Goal: Task Accomplishment & Management: Manage account settings

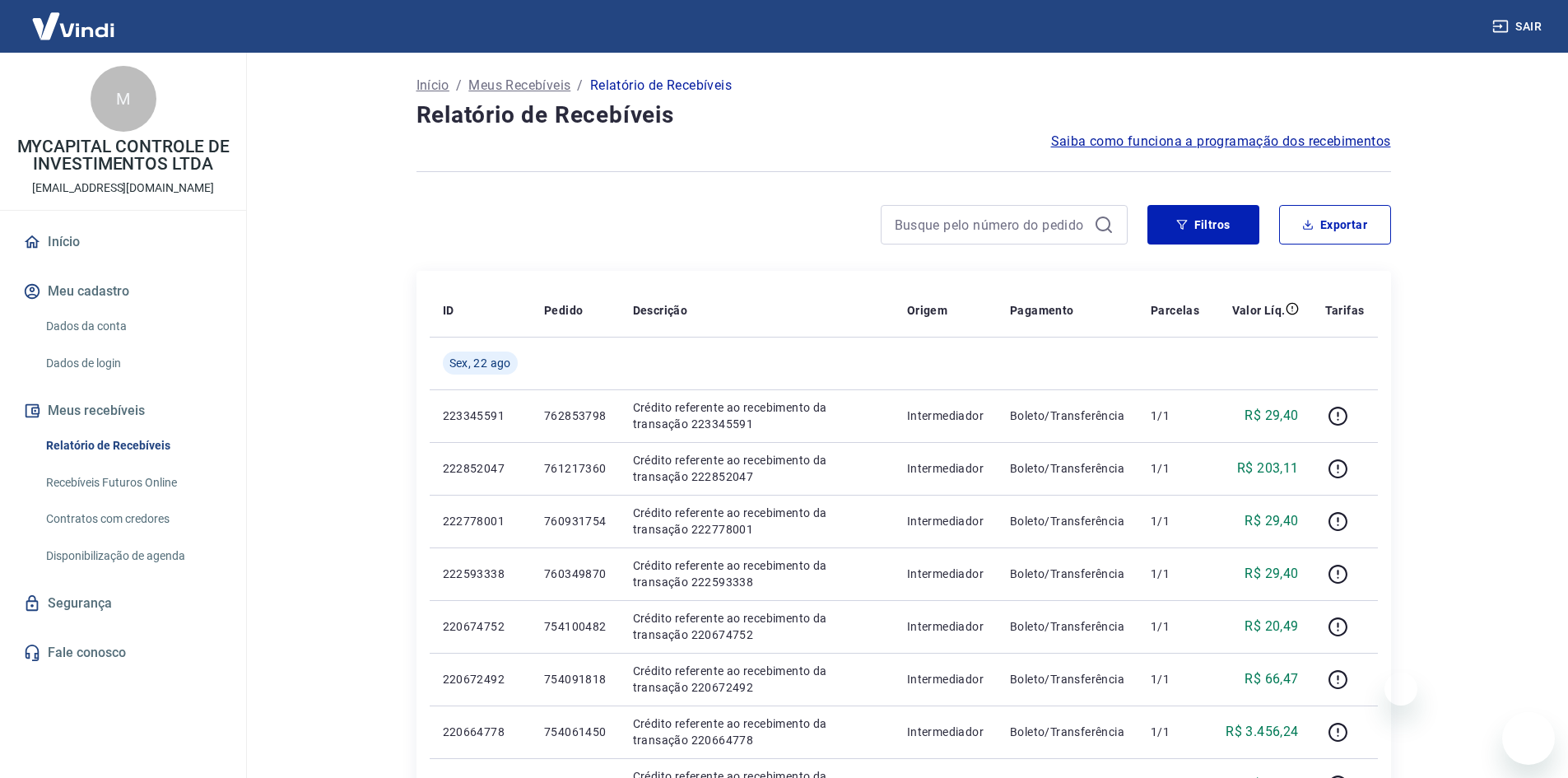
click at [1201, 223] on button "Filtros" at bounding box center [1203, 225] width 112 height 40
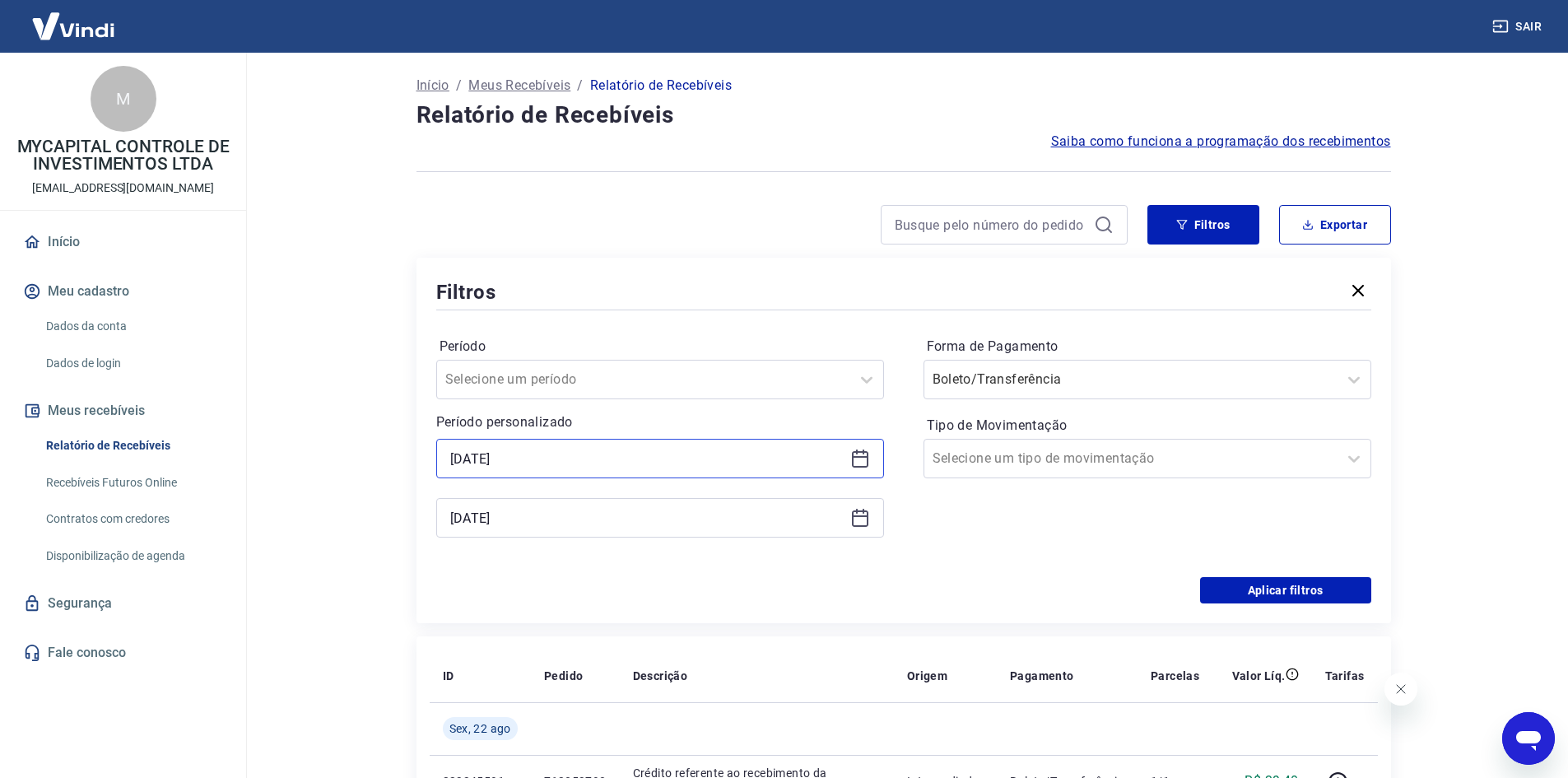
click at [627, 454] on input "22/08/2025" at bounding box center [647, 458] width 393 height 25
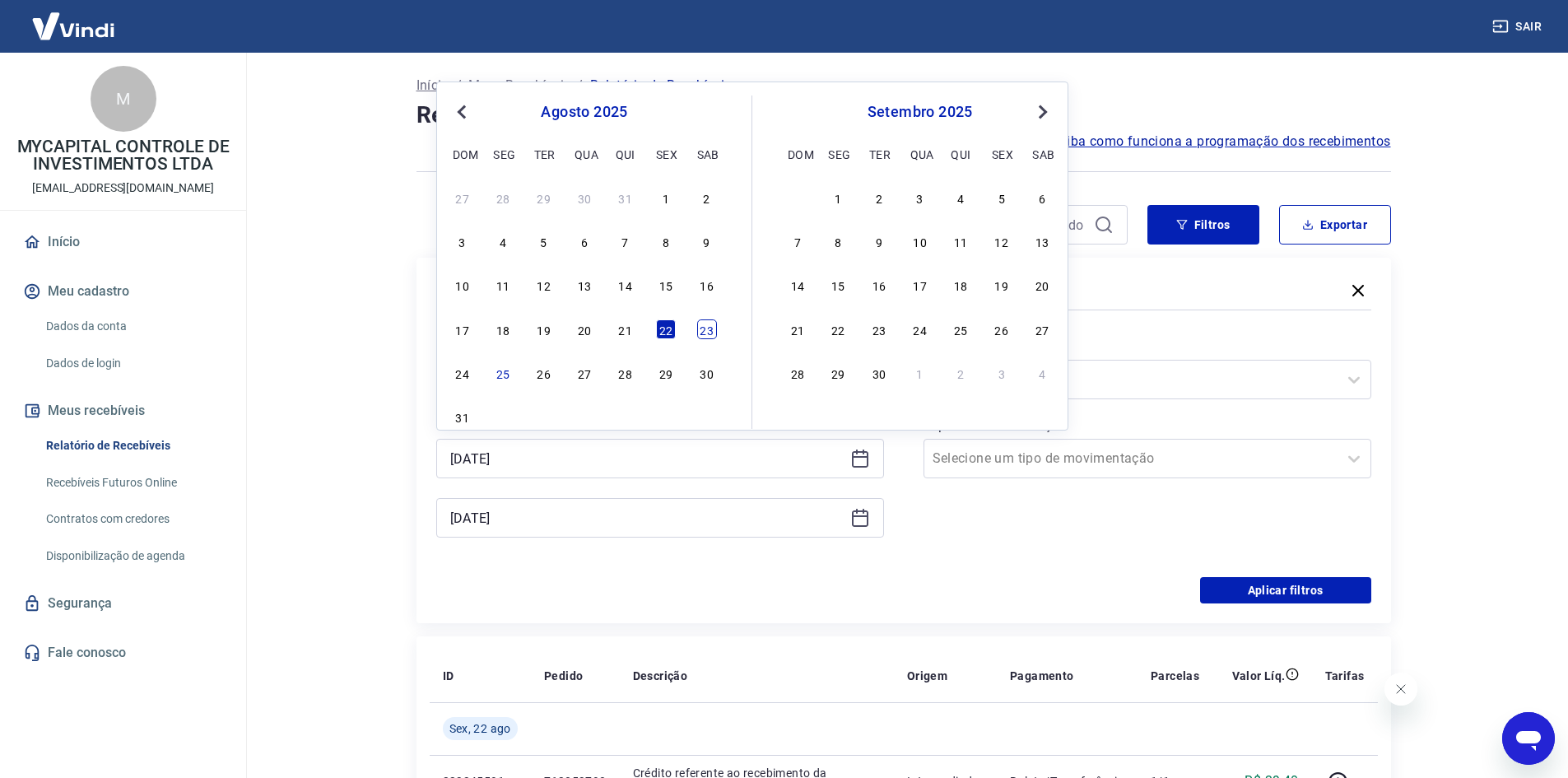
click at [710, 328] on div "23" at bounding box center [707, 330] width 20 height 20
type input "[DATE]"
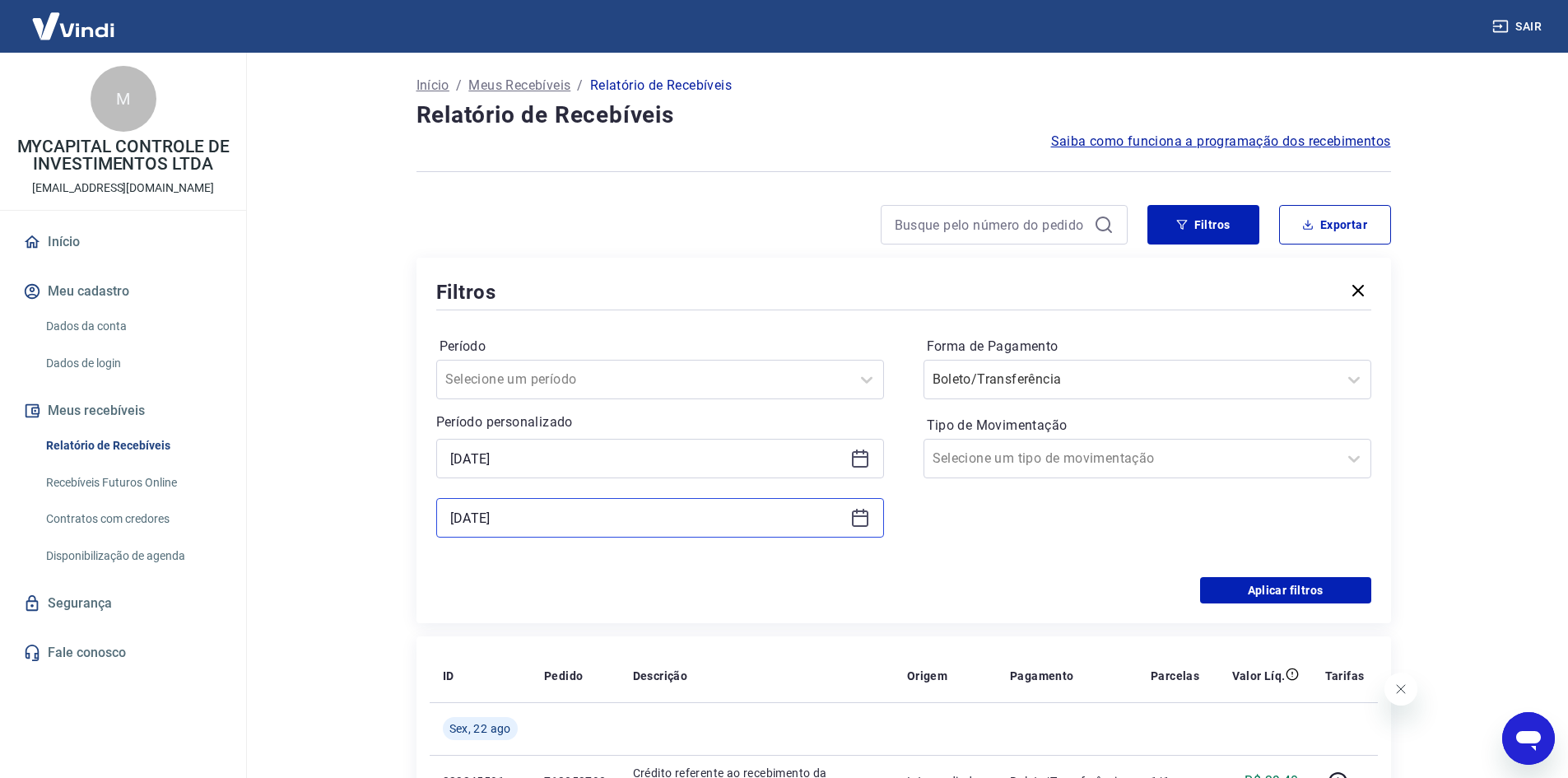
click at [637, 518] on input "22/08/2025" at bounding box center [647, 518] width 393 height 25
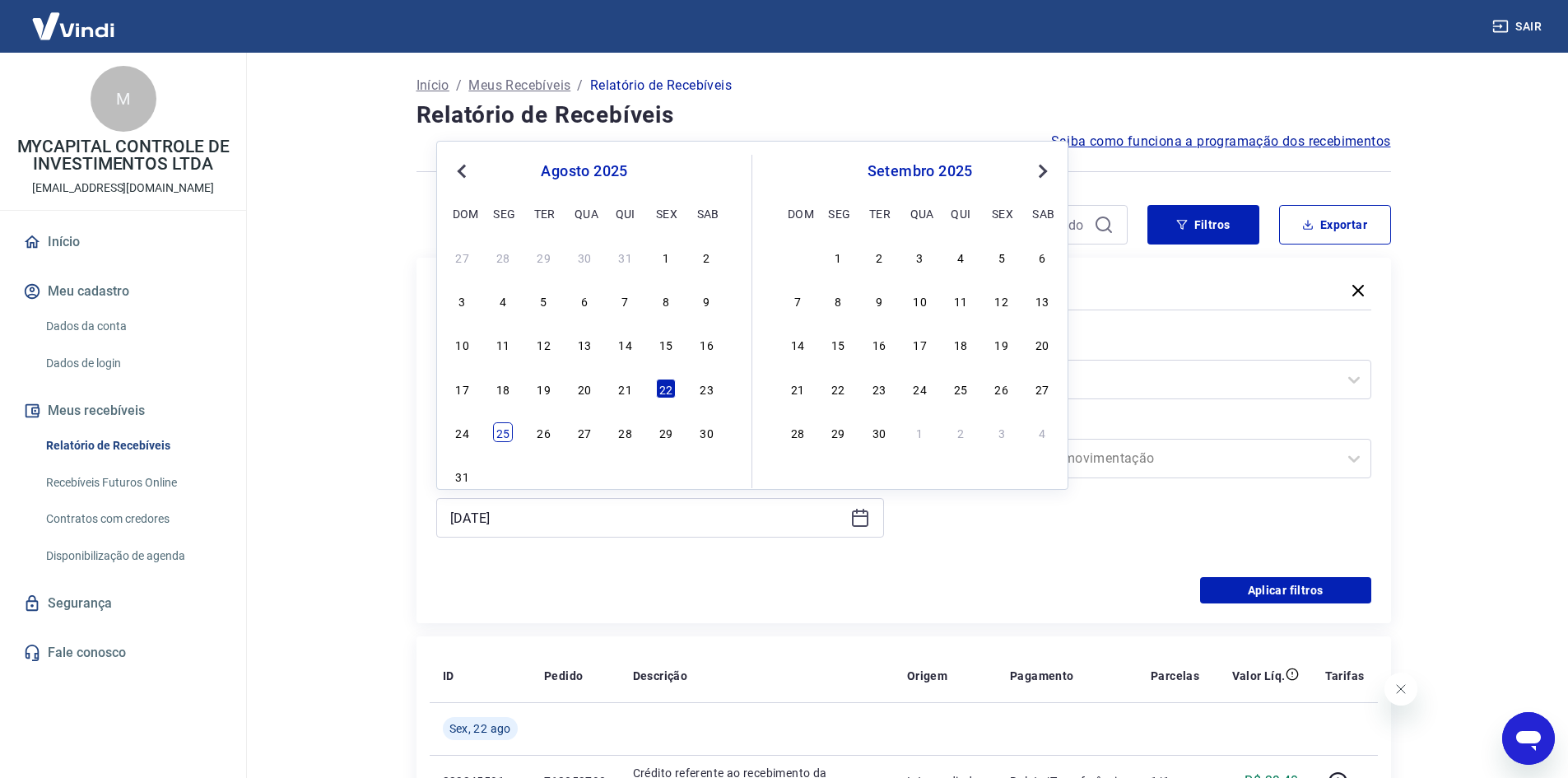
click at [497, 438] on div "25" at bounding box center [503, 433] width 20 height 20
type input "[DATE]"
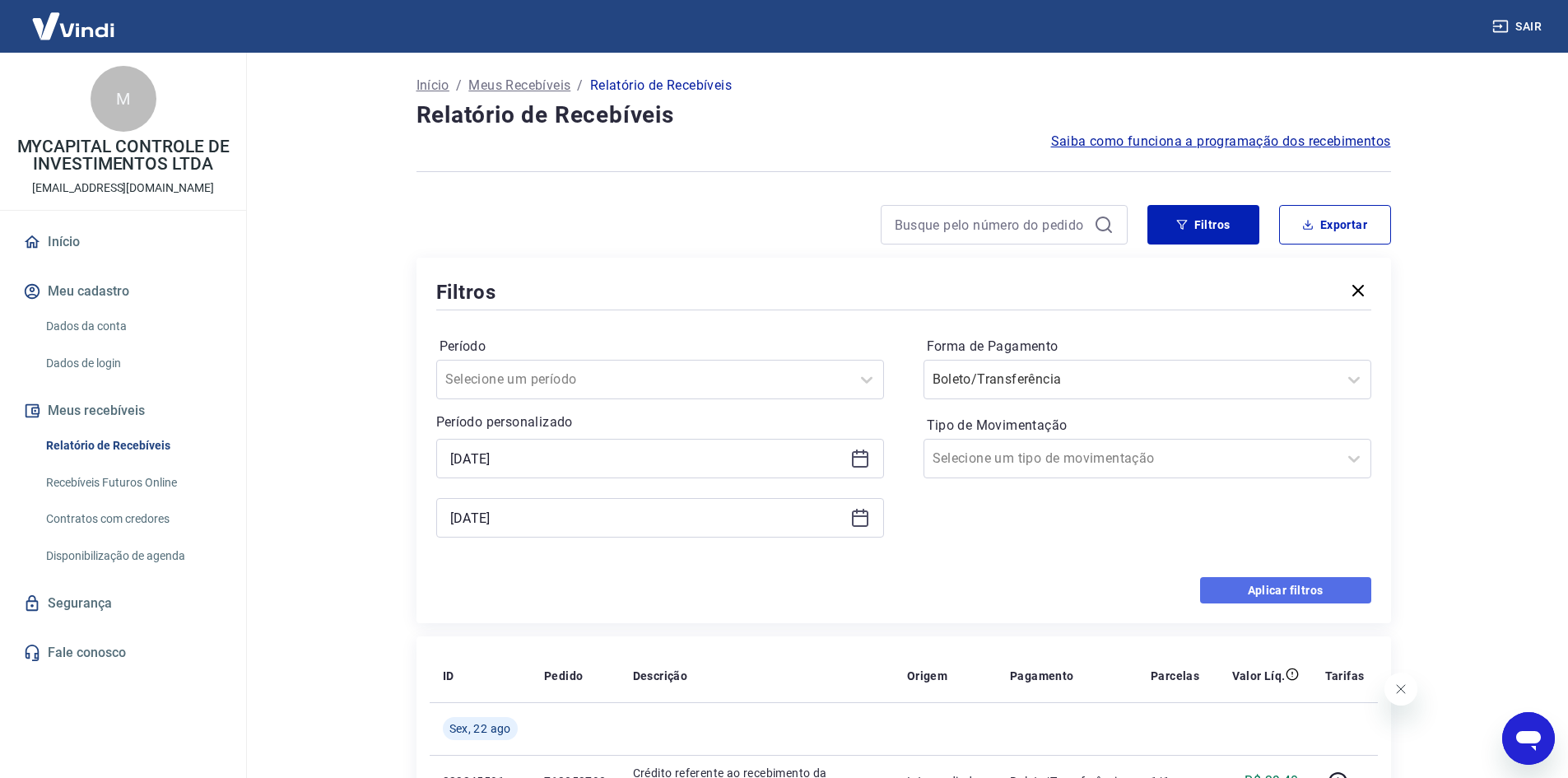
click at [1309, 585] on button "Aplicar filtros" at bounding box center [1285, 590] width 171 height 27
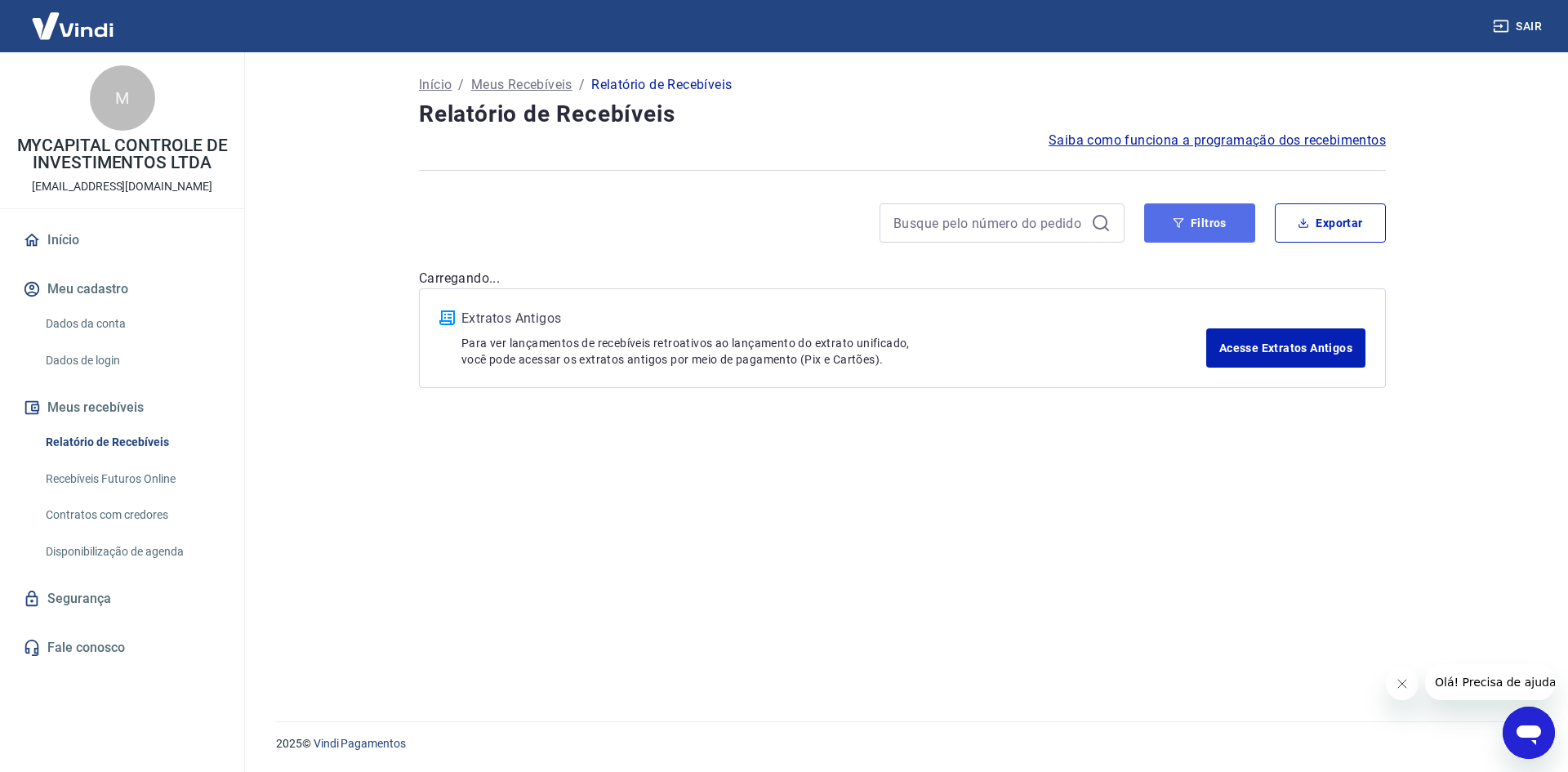
click at [1201, 228] on button "Filtros" at bounding box center [1200, 223] width 111 height 40
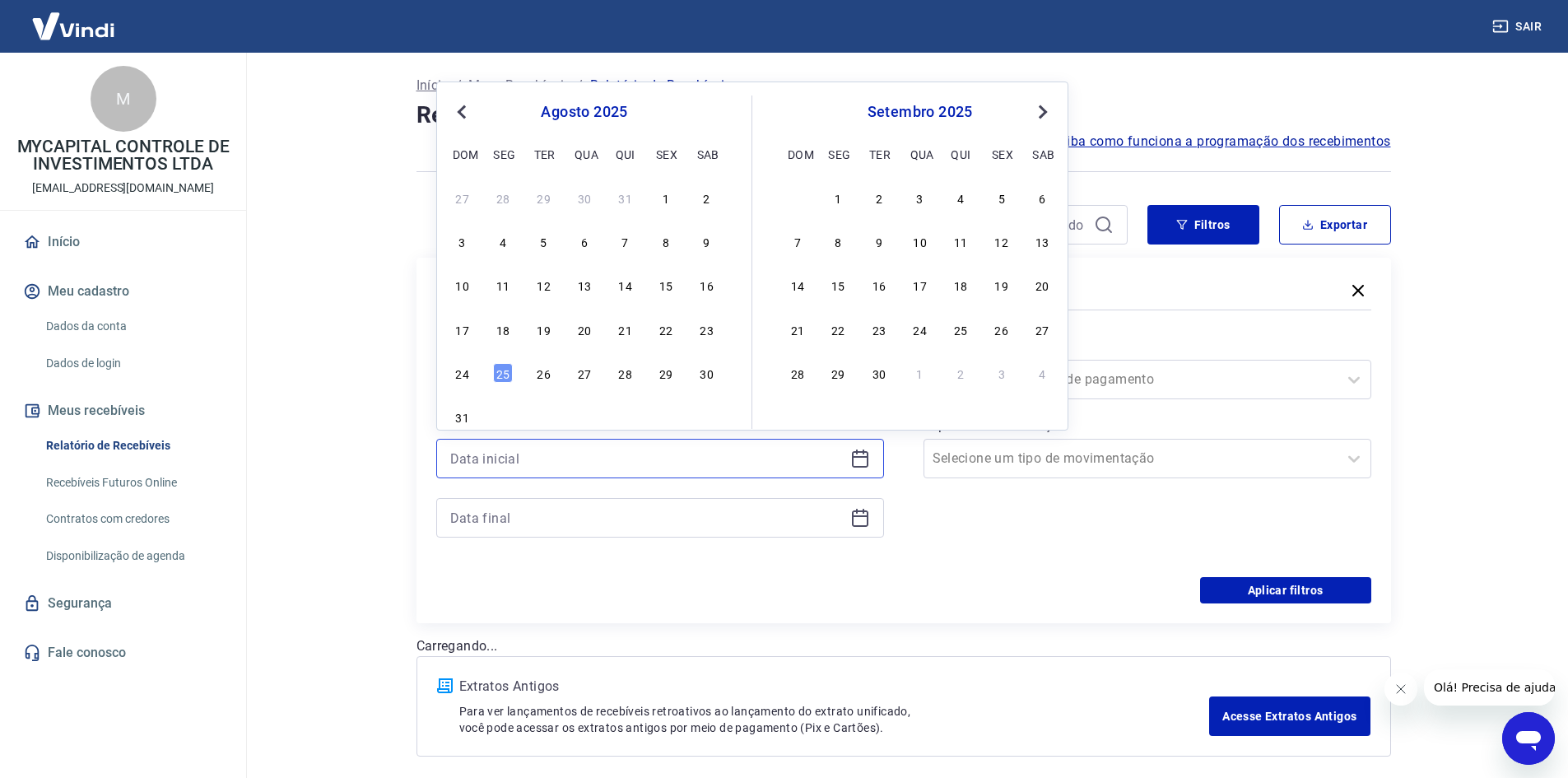
click at [554, 469] on input at bounding box center [647, 458] width 393 height 25
click at [712, 335] on div "23" at bounding box center [707, 330] width 20 height 20
type input "[DATE]"
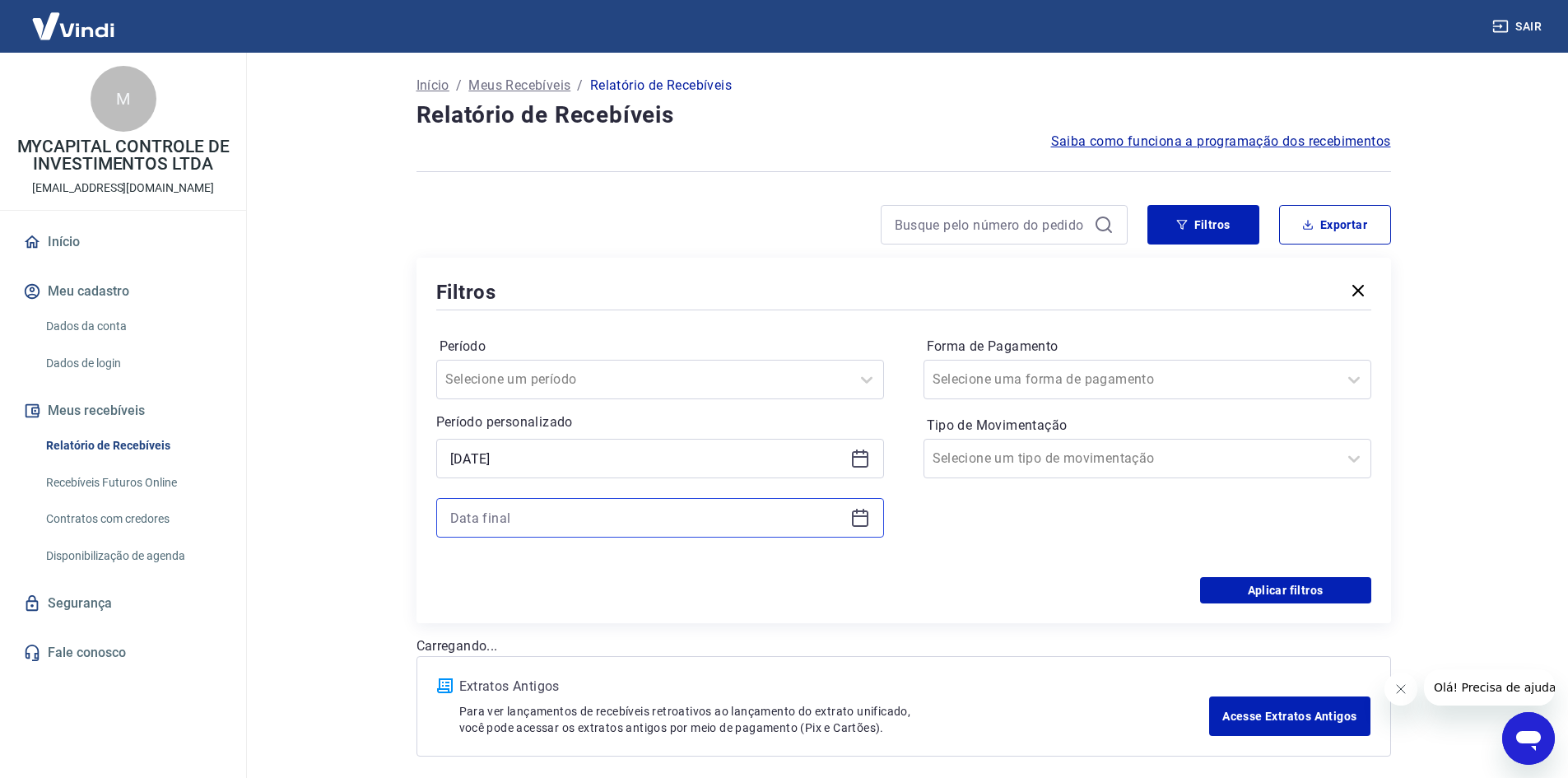
click at [658, 525] on input at bounding box center [647, 518] width 393 height 25
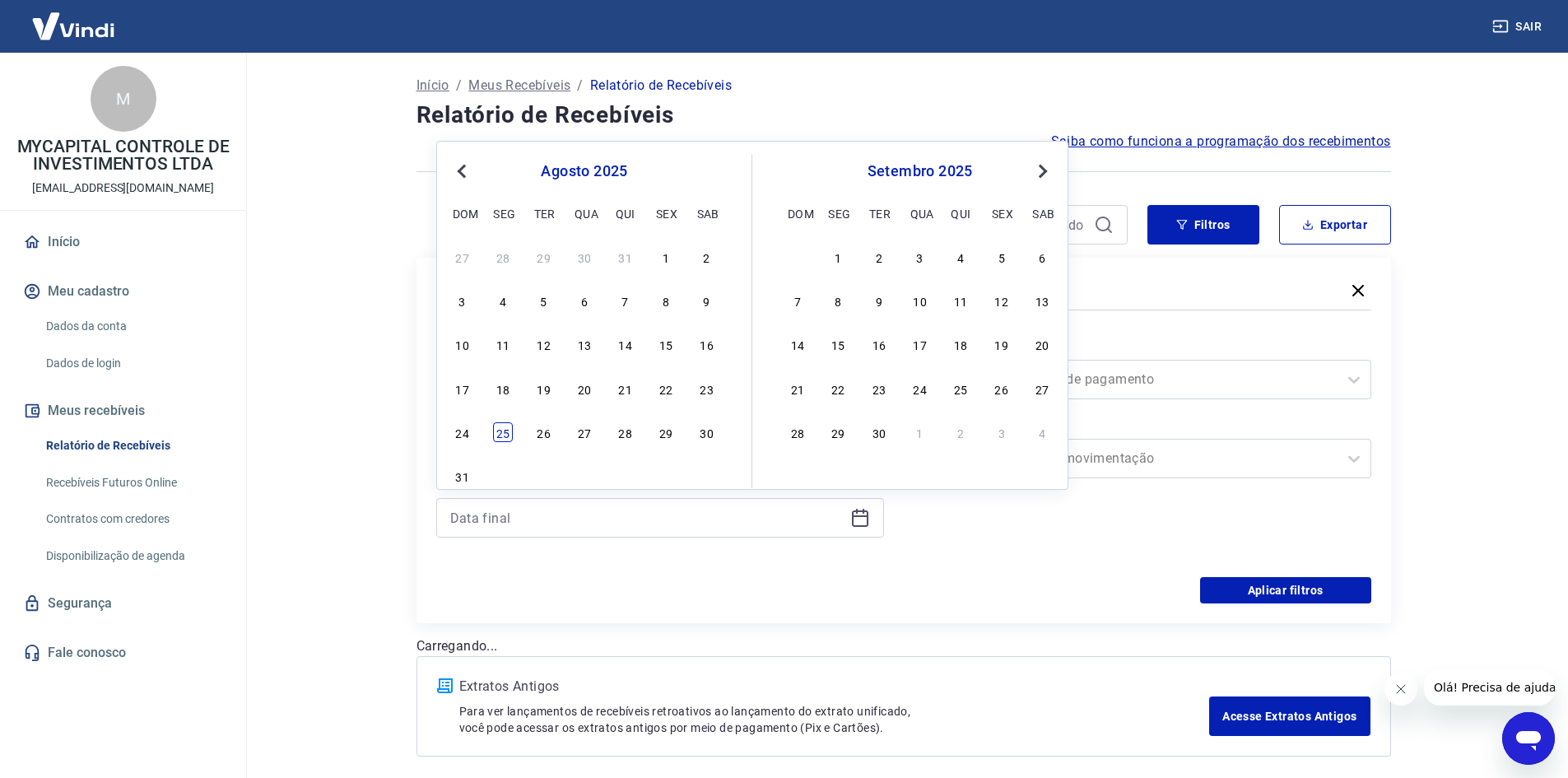
click at [507, 434] on div "25" at bounding box center [503, 433] width 20 height 20
type input "[DATE]"
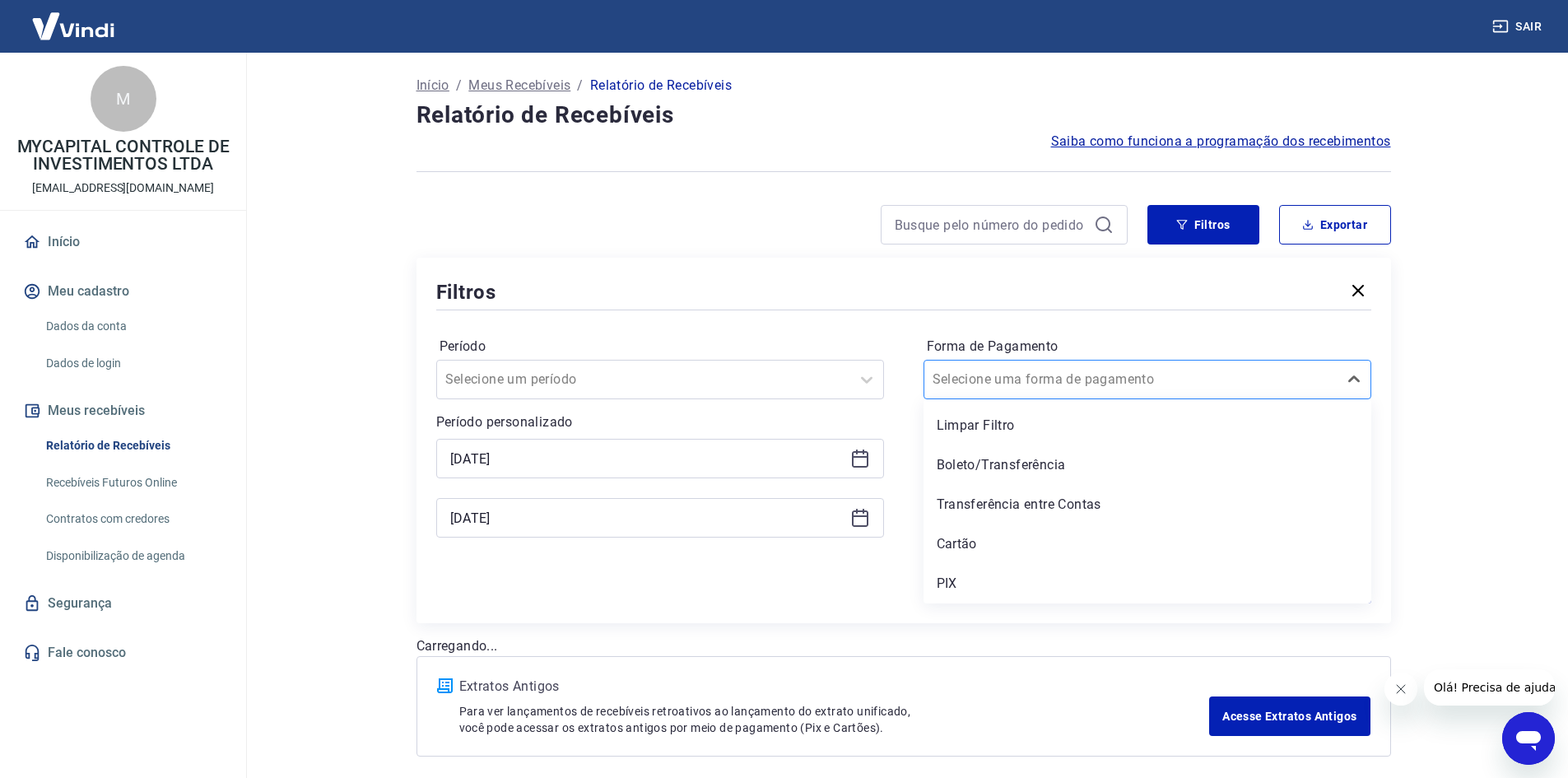
click at [1129, 361] on div "Selecione uma forma de pagamento" at bounding box center [1146, 379] width 447 height 40
click at [996, 471] on div "Boleto/Transferência" at bounding box center [1146, 465] width 447 height 33
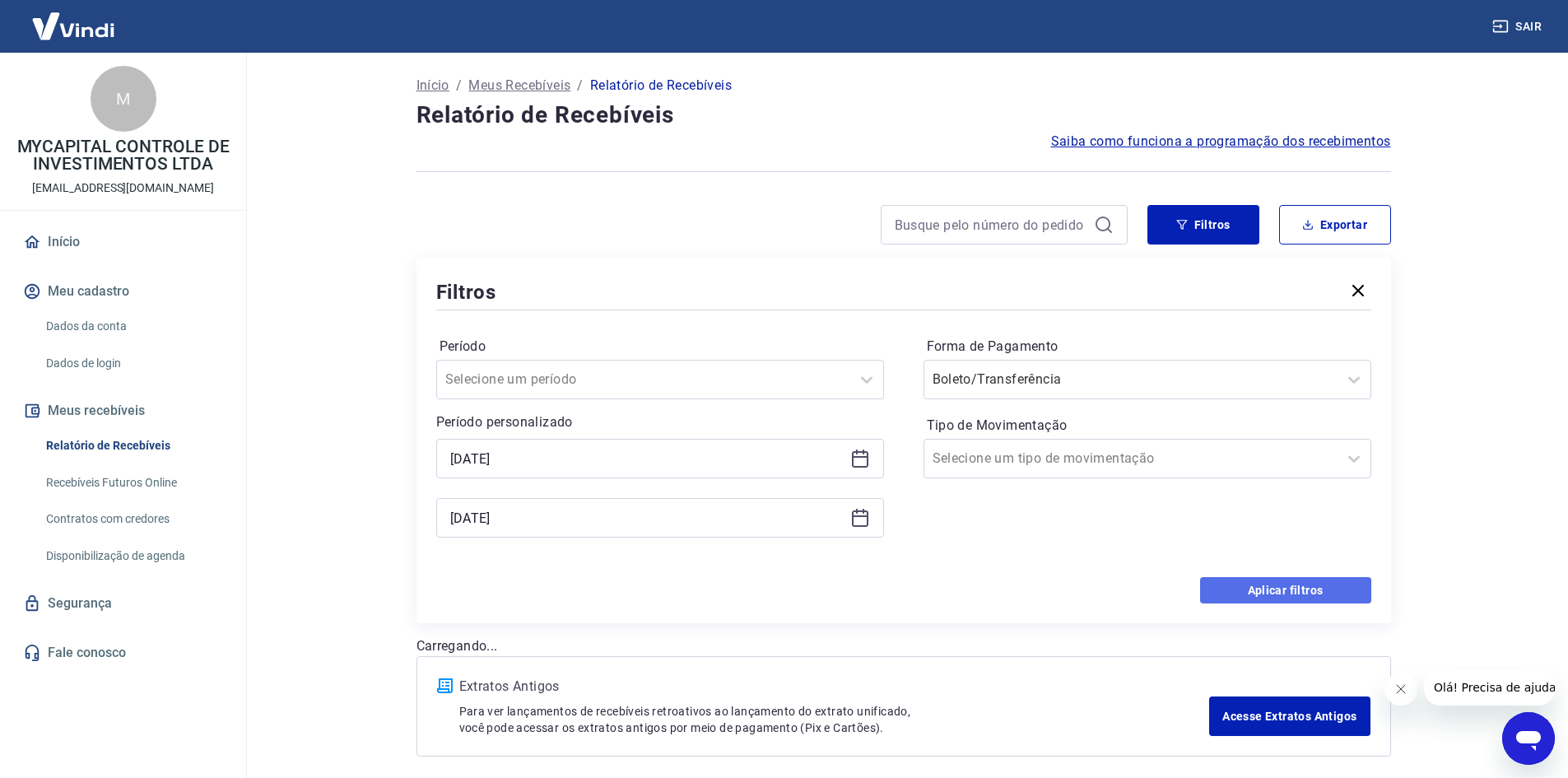
click at [1326, 591] on button "Aplicar filtros" at bounding box center [1285, 590] width 171 height 27
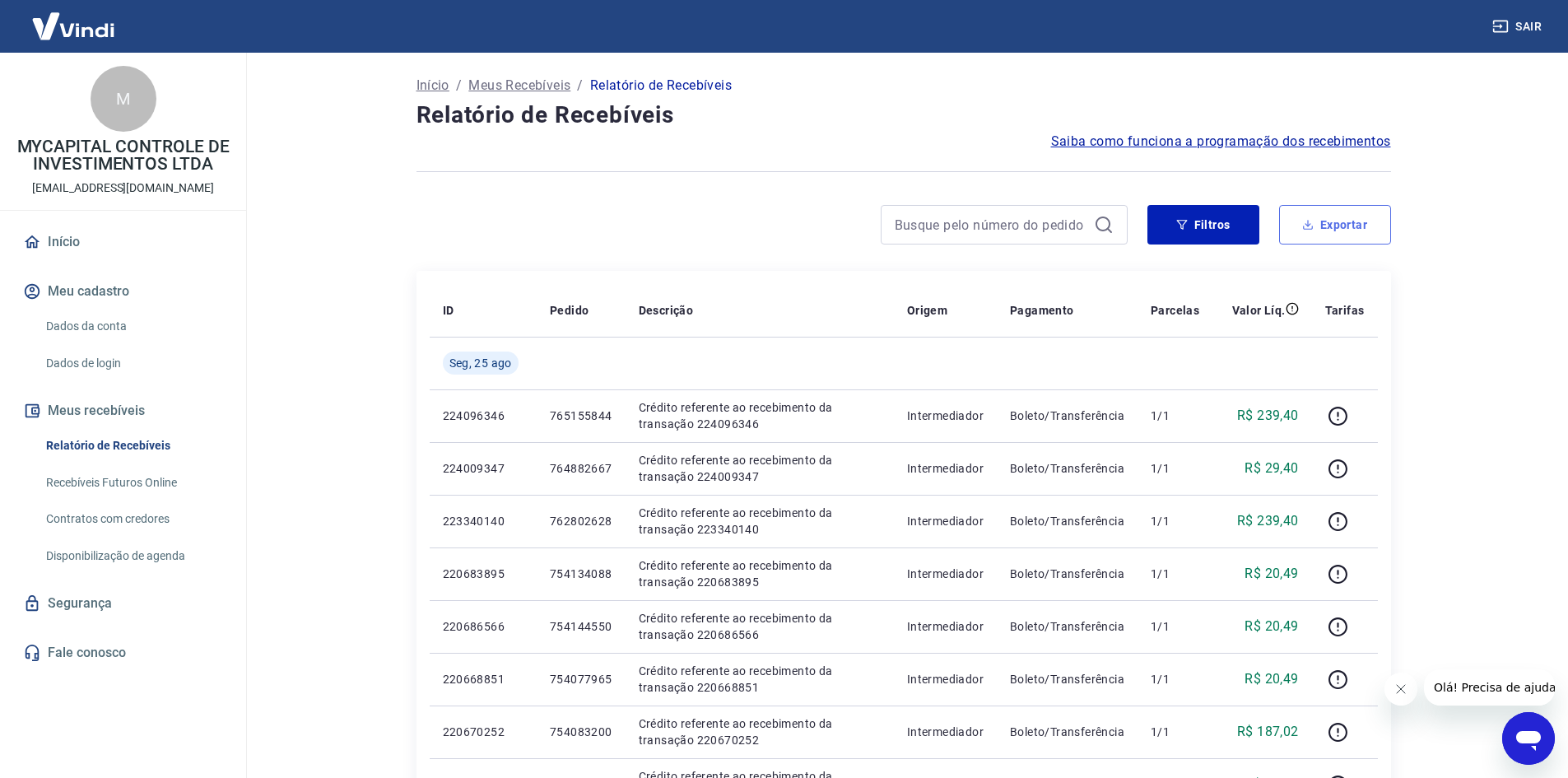
click at [1335, 227] on button "Exportar" at bounding box center [1335, 225] width 112 height 40
type input "[DATE]"
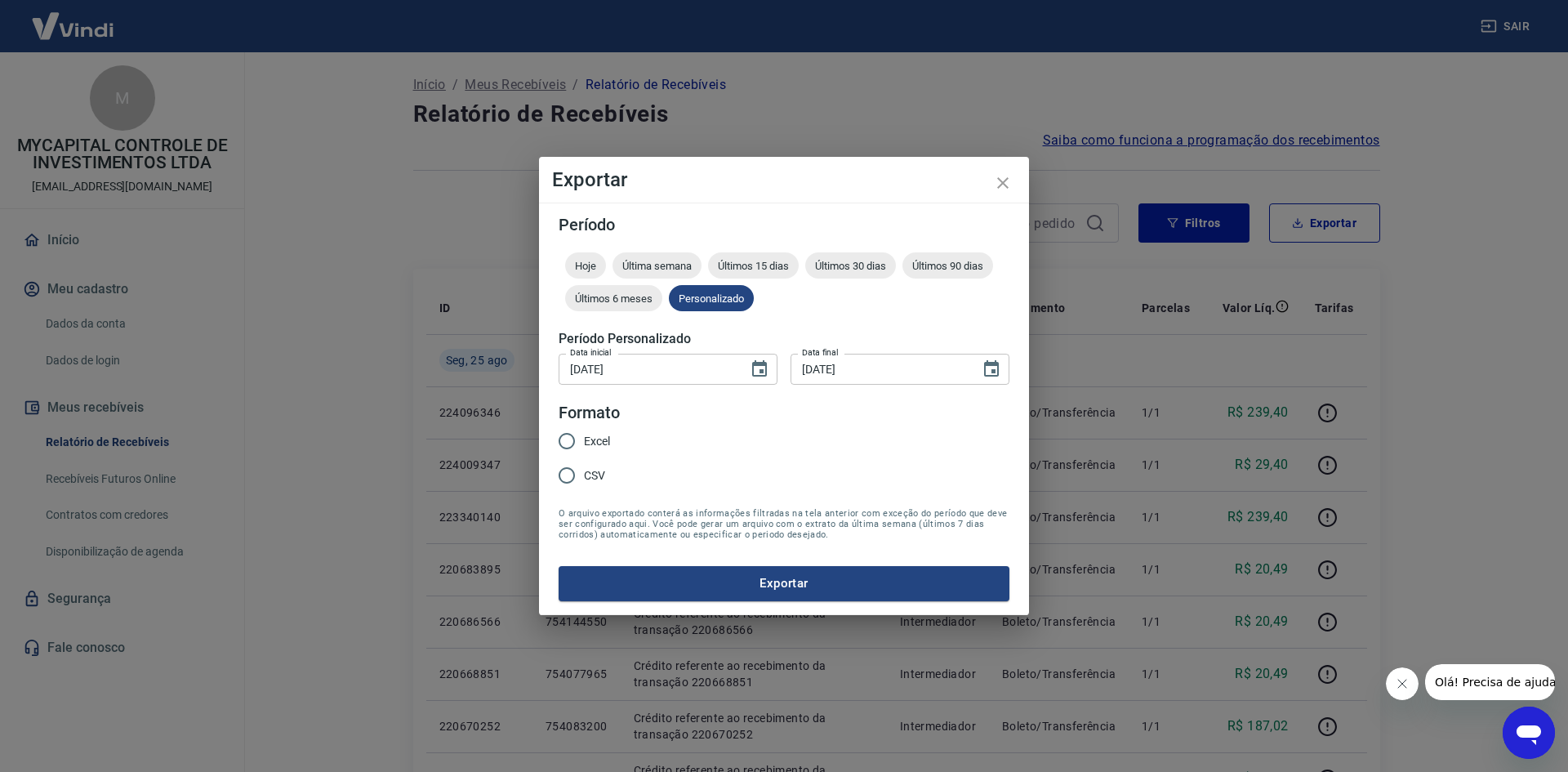
click at [584, 428] on label "Excel" at bounding box center [579, 442] width 60 height 35
click at [584, 428] on input "Excel" at bounding box center [567, 442] width 35 height 35
radio input "true"
click at [803, 593] on button "Exportar" at bounding box center [784, 583] width 451 height 35
